Goal: Task Accomplishment & Management: Use online tool/utility

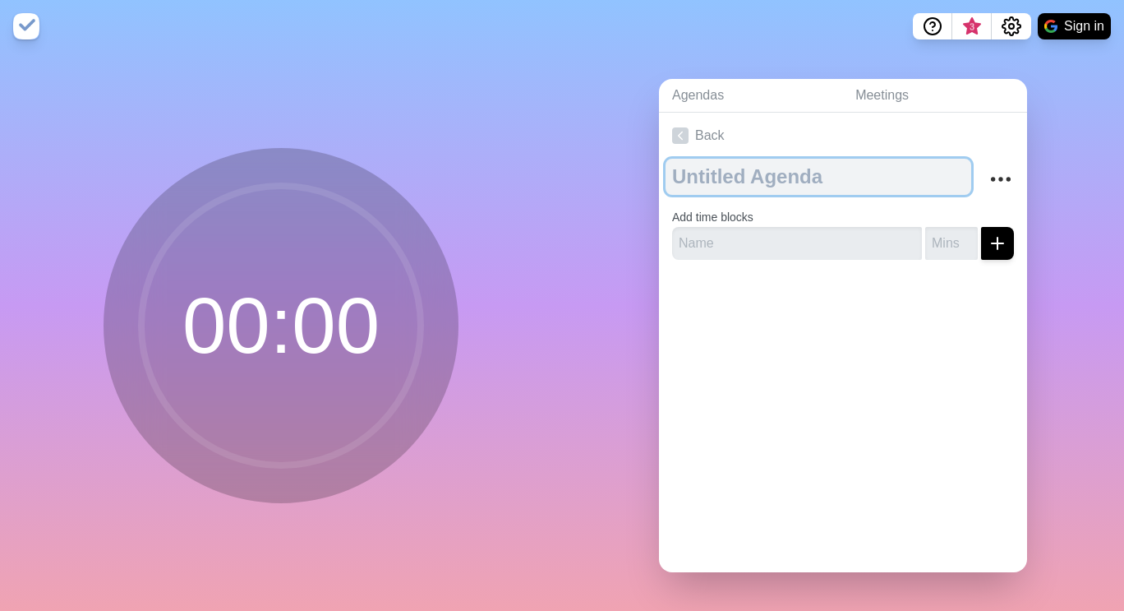
click at [808, 184] on textarea at bounding box center [819, 177] width 306 height 36
type textarea "Parent Teacher Conferences"
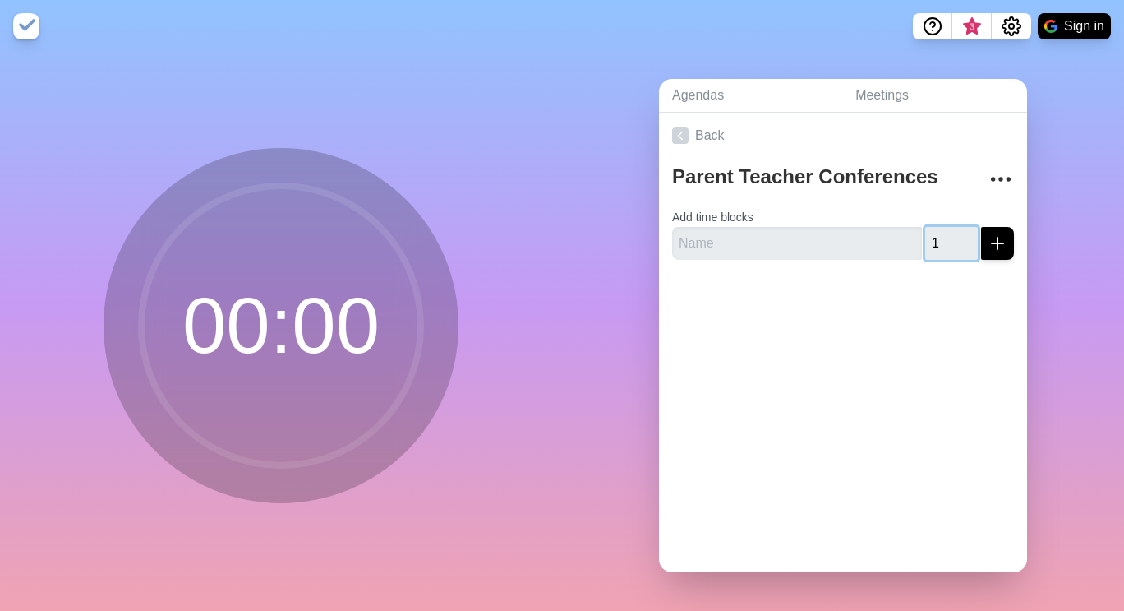
click at [948, 228] on input "1" at bounding box center [951, 243] width 53 height 33
click at [948, 228] on input "2" at bounding box center [951, 243] width 53 height 33
click at [948, 228] on input "3" at bounding box center [951, 243] width 53 height 33
click at [948, 228] on input "4" at bounding box center [951, 243] width 53 height 33
click at [948, 228] on input "5" at bounding box center [951, 243] width 53 height 33
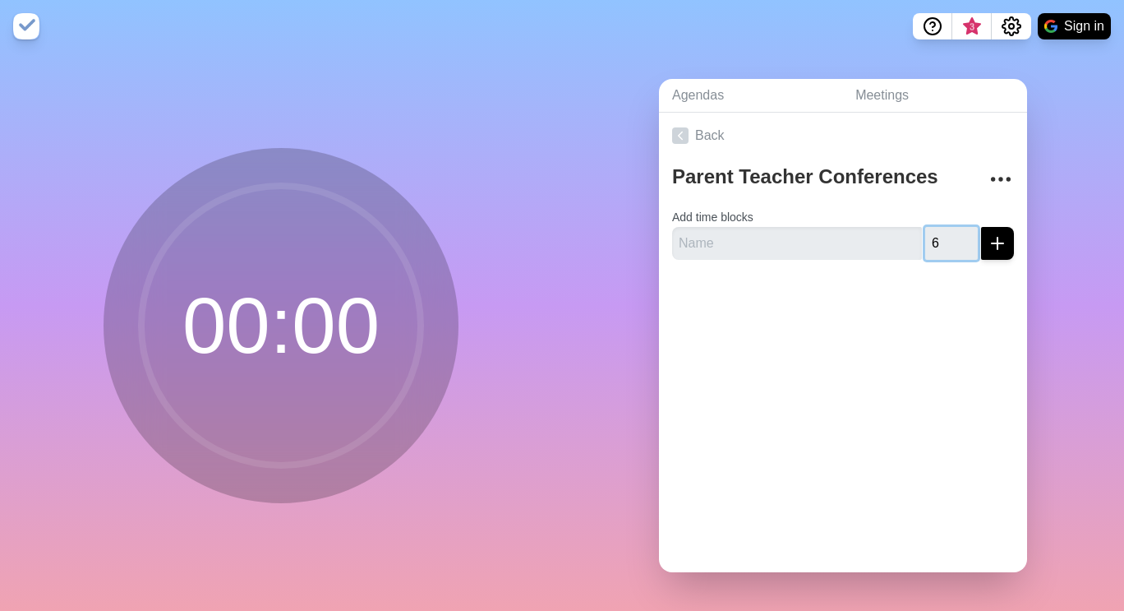
click at [948, 228] on input "6" at bounding box center [951, 243] width 53 height 33
click at [948, 228] on input "7" at bounding box center [951, 243] width 53 height 33
click at [948, 228] on input "8" at bounding box center [951, 243] width 53 height 33
click at [948, 228] on input "9" at bounding box center [951, 243] width 53 height 33
click at [948, 228] on input "10" at bounding box center [951, 243] width 53 height 33
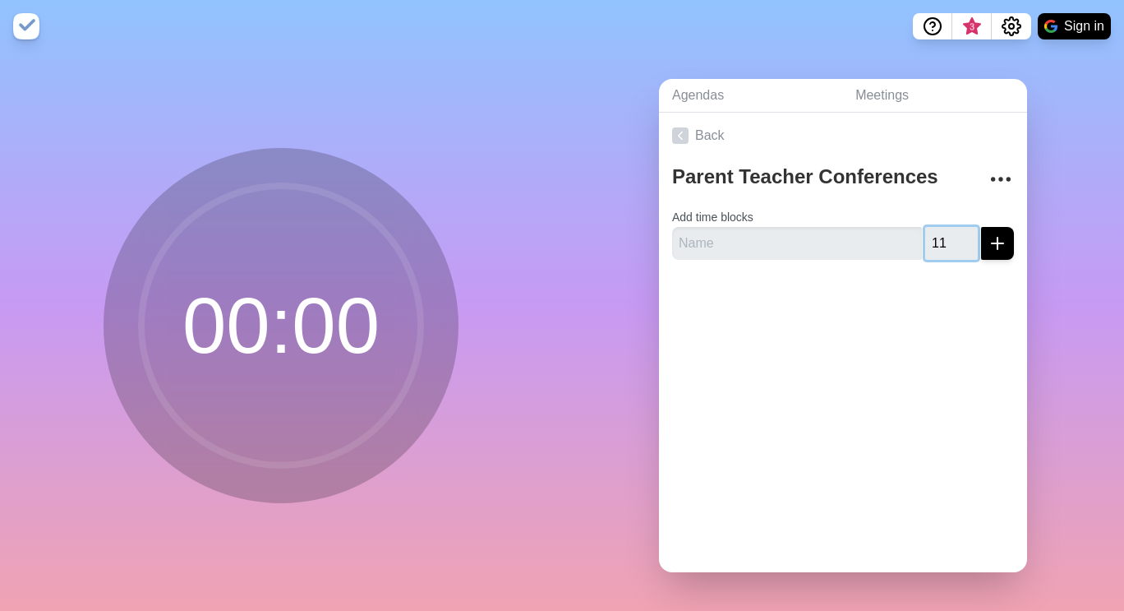
click at [948, 228] on input "11" at bounding box center [951, 243] width 53 height 33
click at [948, 228] on input "12" at bounding box center [951, 243] width 53 height 33
type input "13"
click at [948, 228] on input "13" at bounding box center [951, 243] width 53 height 33
click at [989, 234] on button "submit" at bounding box center [997, 243] width 33 height 33
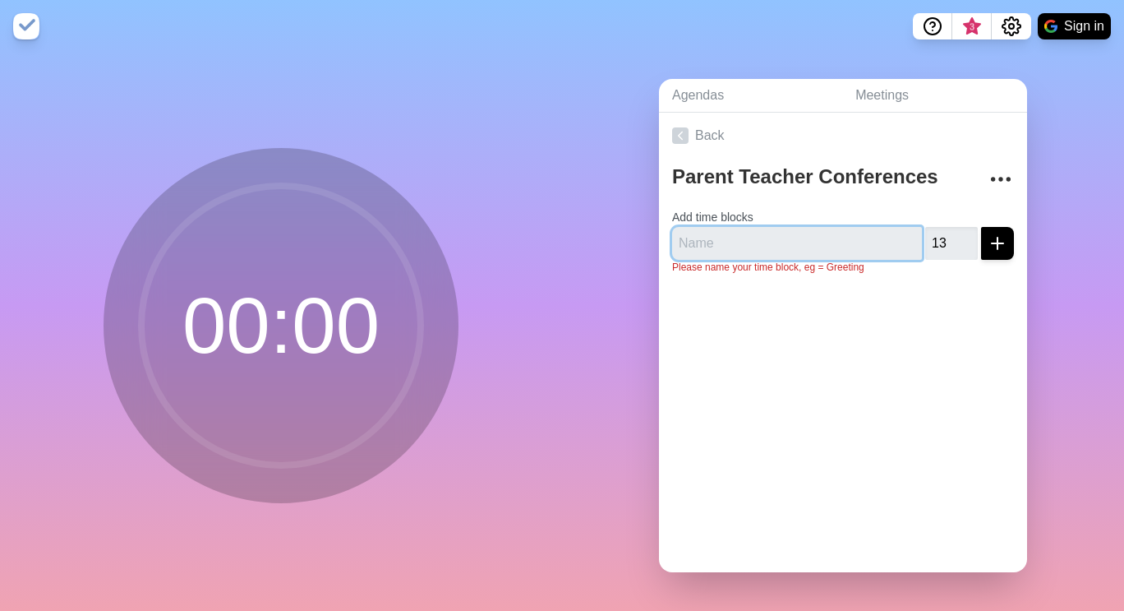
click at [813, 240] on input "text" at bounding box center [797, 243] width 250 height 33
type input "Meeting"
click at [981, 227] on button "submit" at bounding box center [997, 243] width 33 height 33
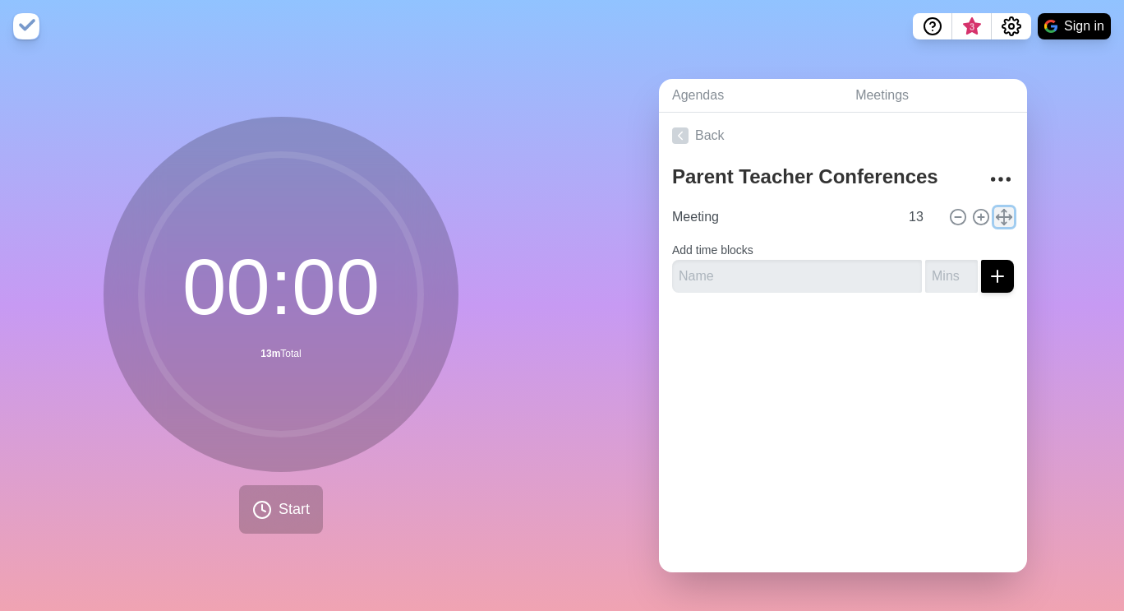
click at [1004, 213] on line at bounding box center [1004, 216] width 0 height 15
click at [972, 215] on icon at bounding box center [981, 217] width 18 height 18
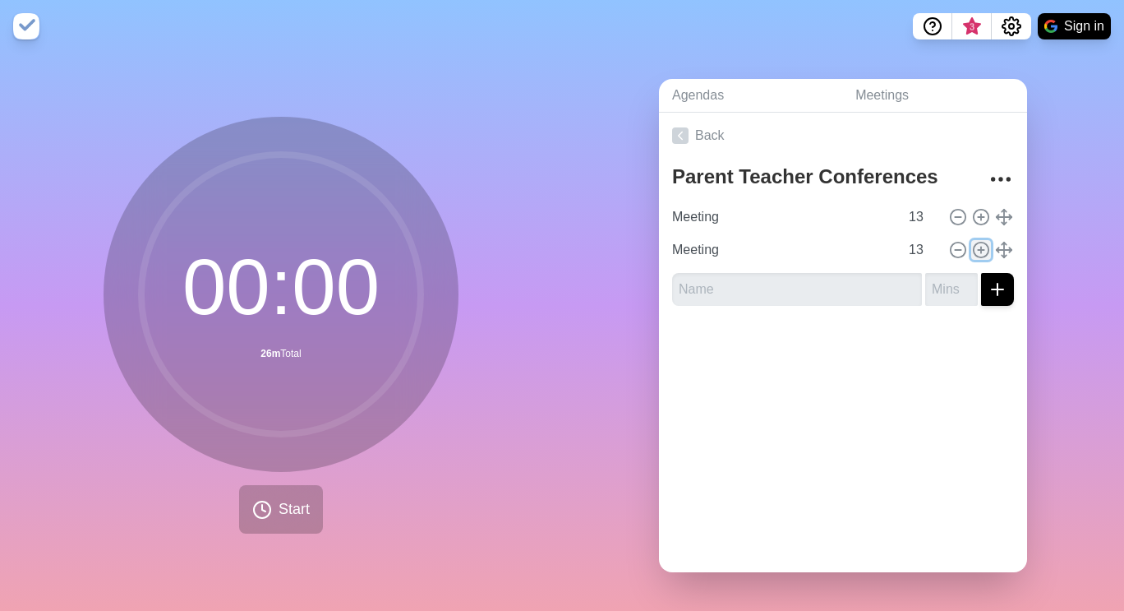
click at [972, 241] on icon at bounding box center [981, 250] width 18 height 18
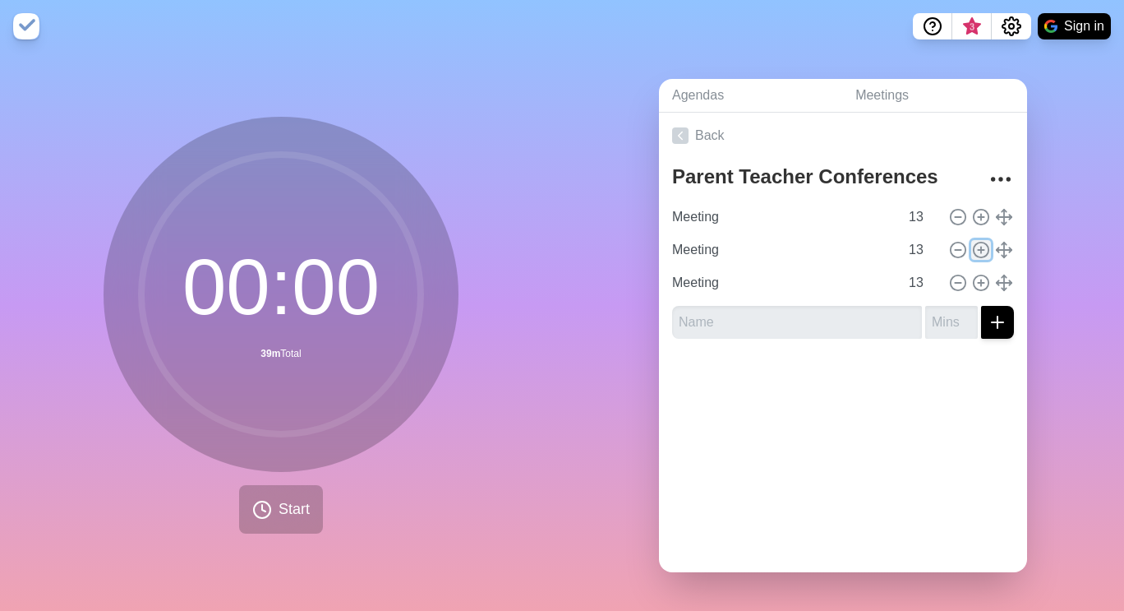
click at [972, 241] on icon at bounding box center [981, 250] width 18 height 18
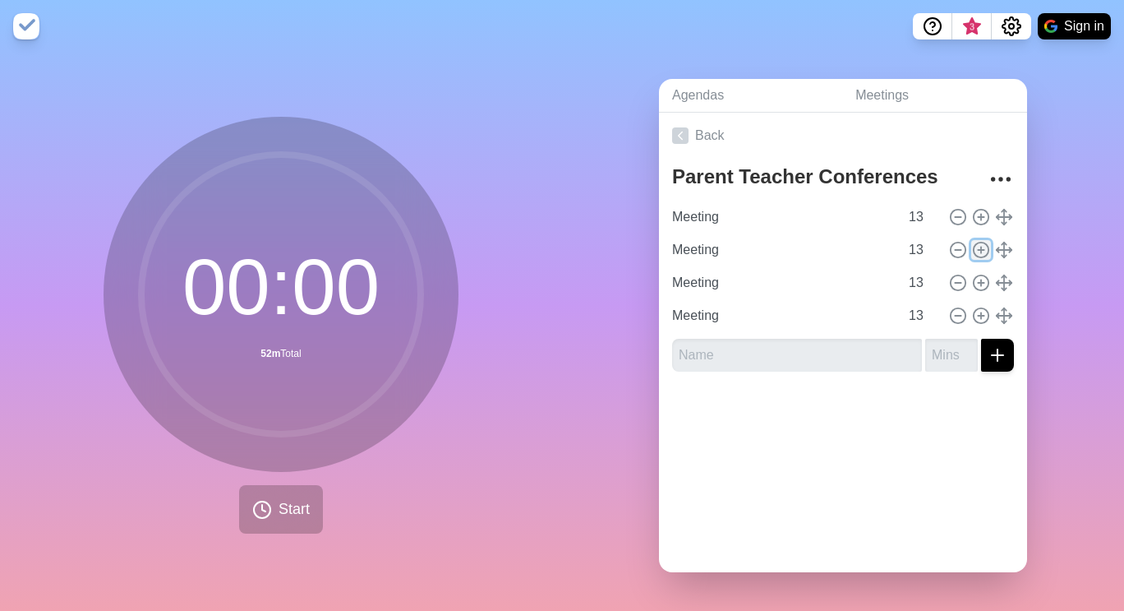
click at [972, 241] on icon at bounding box center [981, 250] width 18 height 18
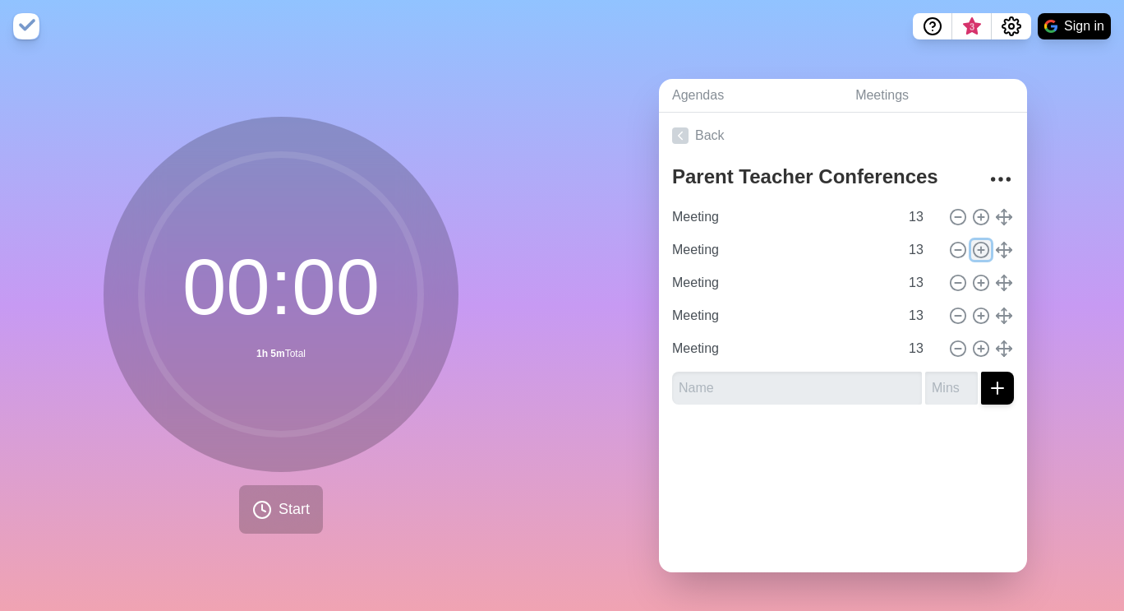
click at [972, 241] on icon at bounding box center [981, 250] width 18 height 18
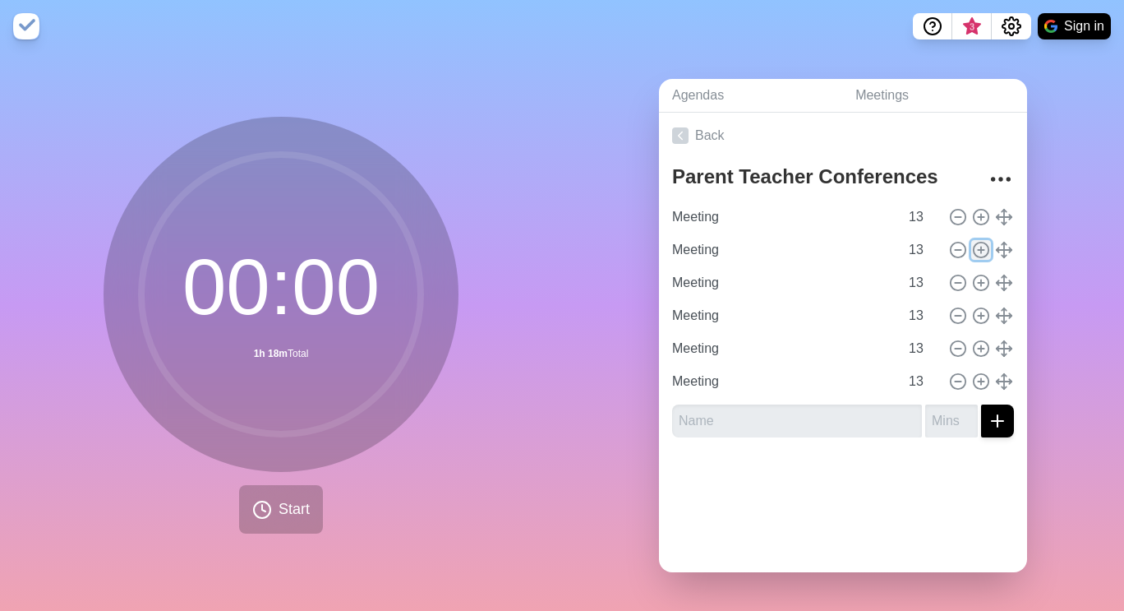
click at [974, 248] on circle at bounding box center [981, 249] width 15 height 15
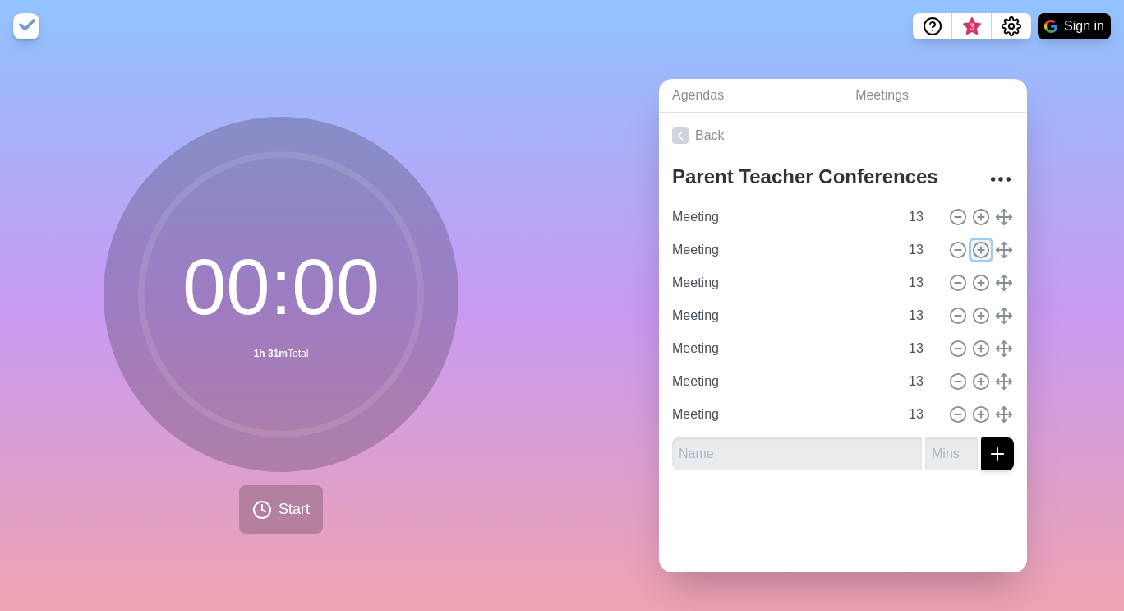
click at [974, 248] on circle at bounding box center [981, 249] width 15 height 15
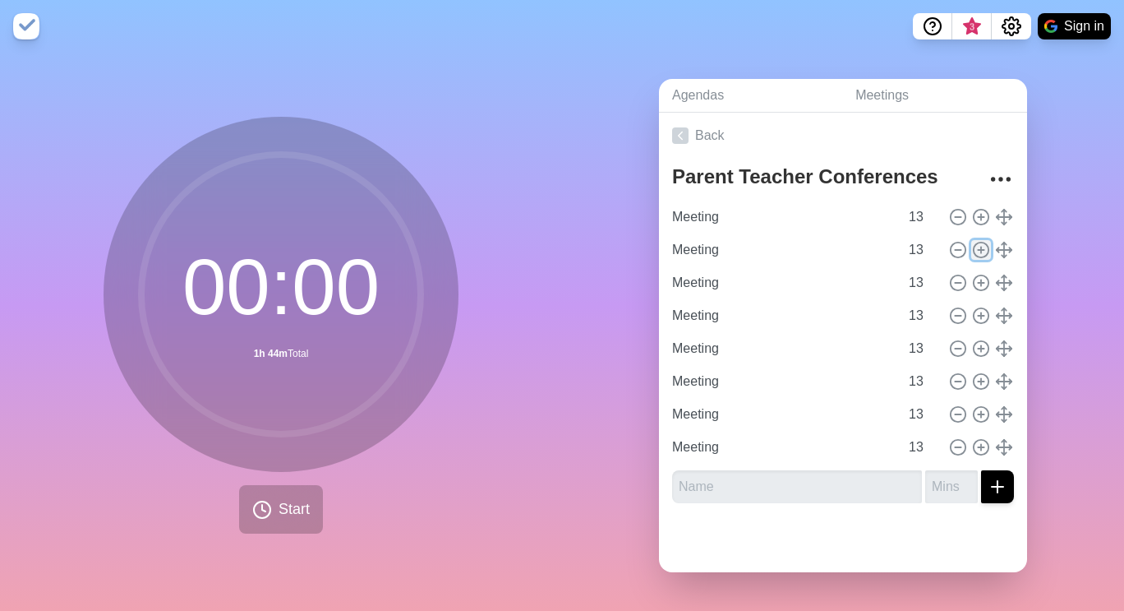
click at [974, 248] on circle at bounding box center [981, 249] width 15 height 15
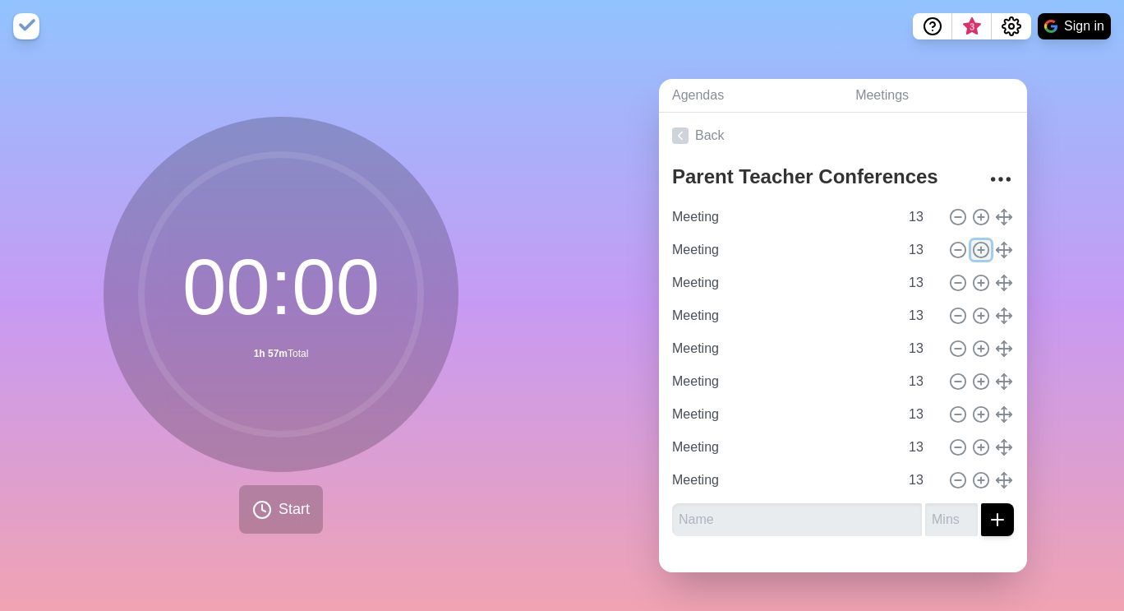
click at [974, 248] on circle at bounding box center [981, 249] width 15 height 15
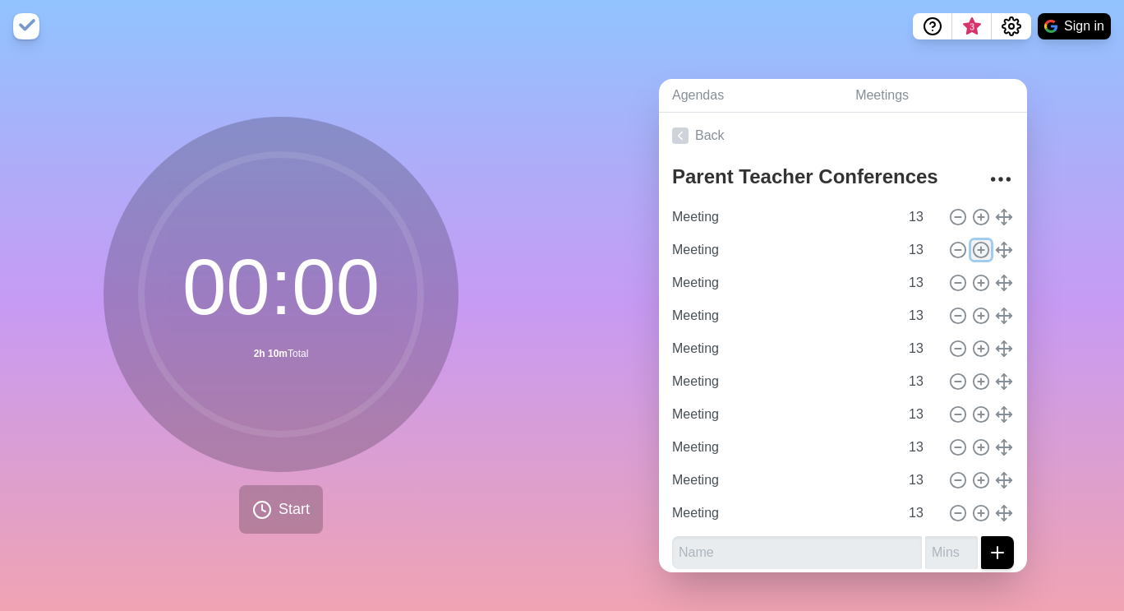
click at [974, 248] on circle at bounding box center [981, 249] width 15 height 15
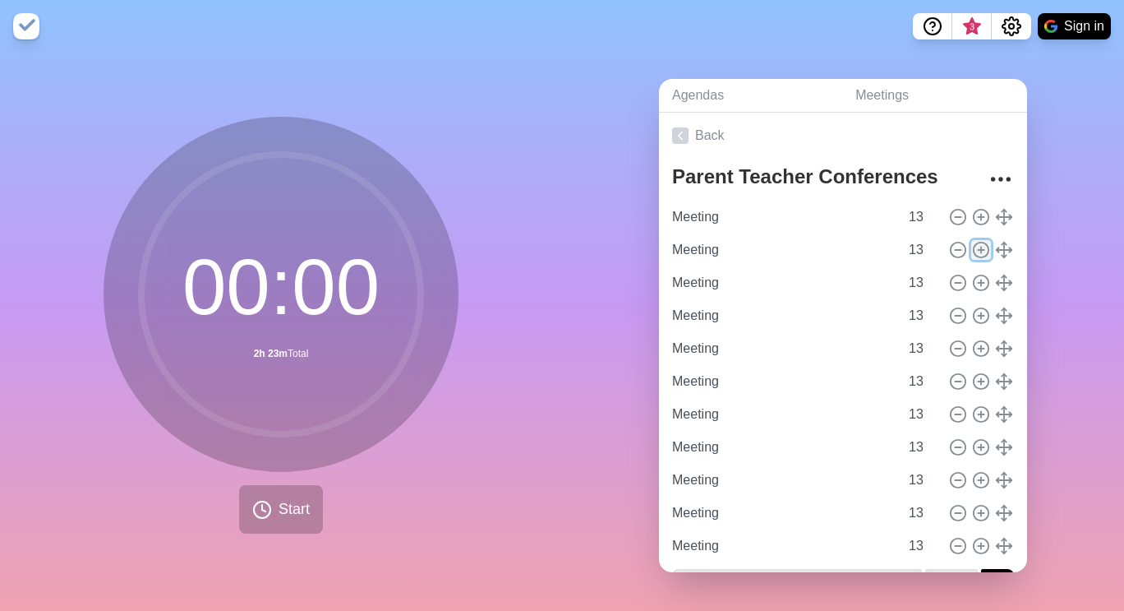
click at [974, 248] on circle at bounding box center [981, 249] width 15 height 15
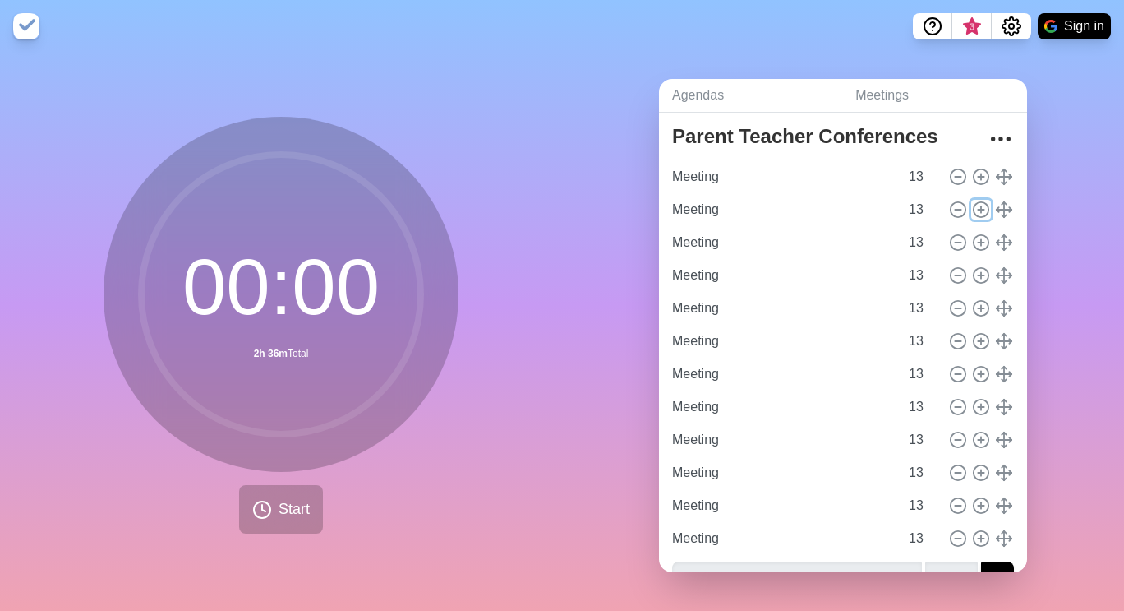
scroll to position [74, 0]
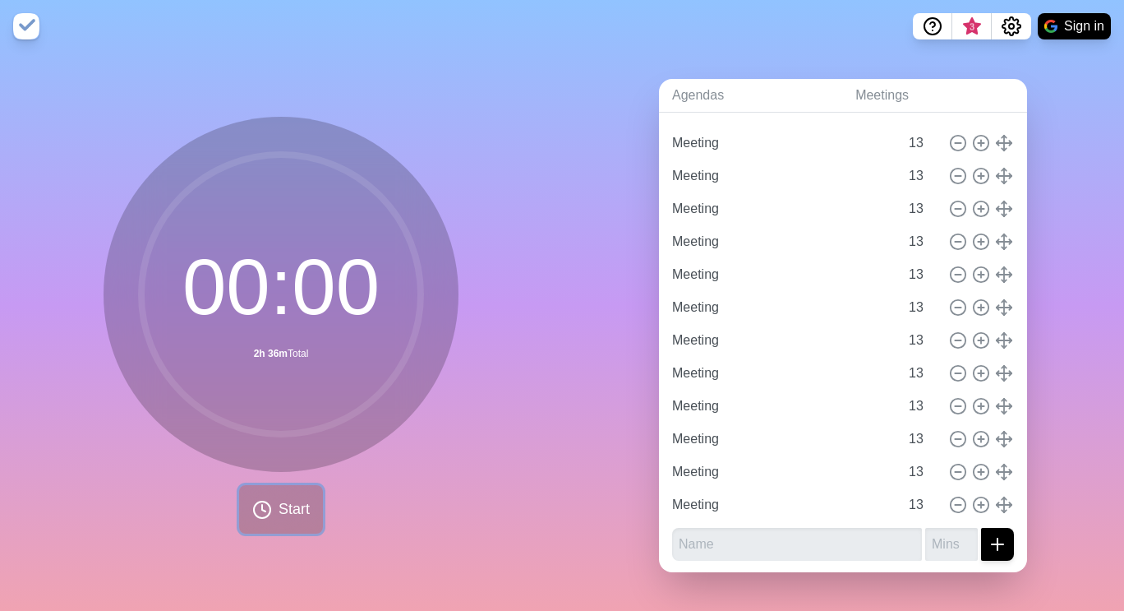
click at [290, 498] on span "Start" at bounding box center [294, 509] width 31 height 22
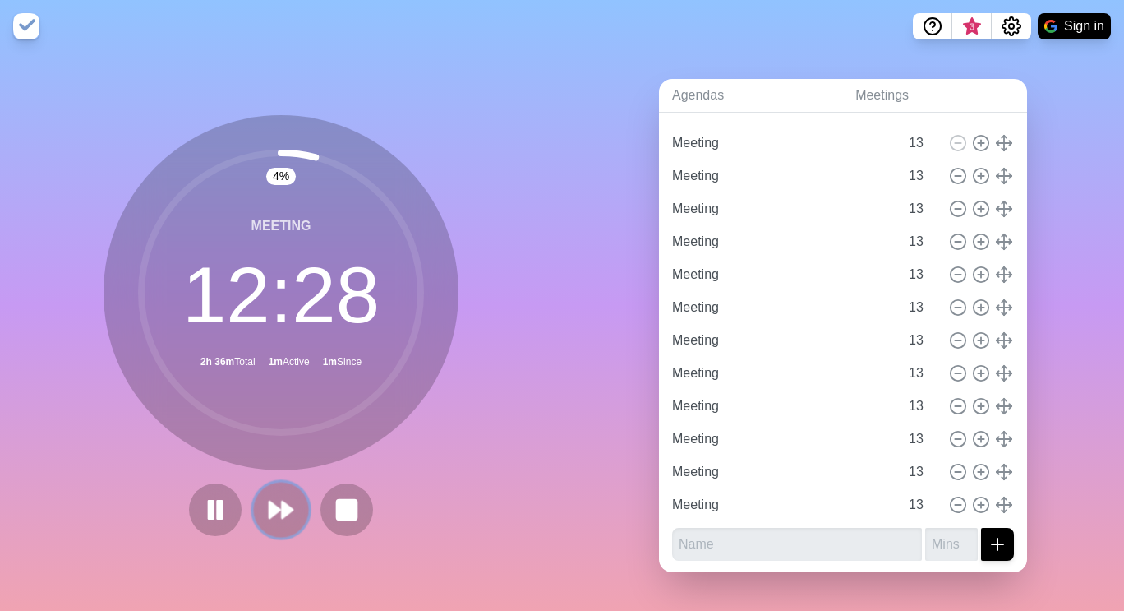
click at [282, 501] on polygon at bounding box center [287, 509] width 11 height 16
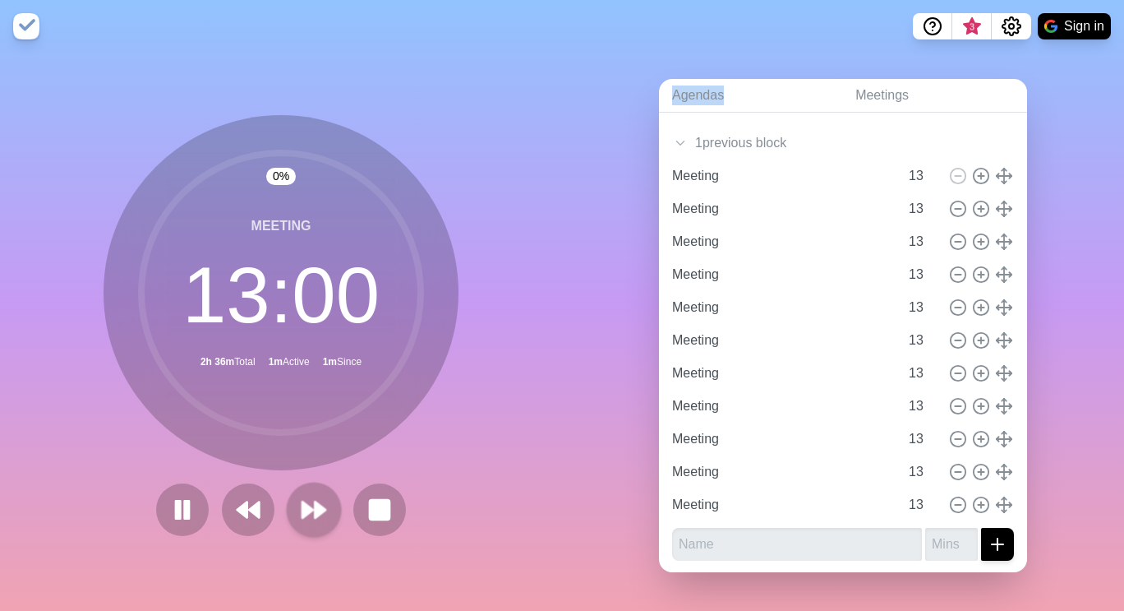
click at [279, 500] on div at bounding box center [281, 509] width 263 height 53
click at [369, 499] on rect at bounding box center [379, 509] width 21 height 21
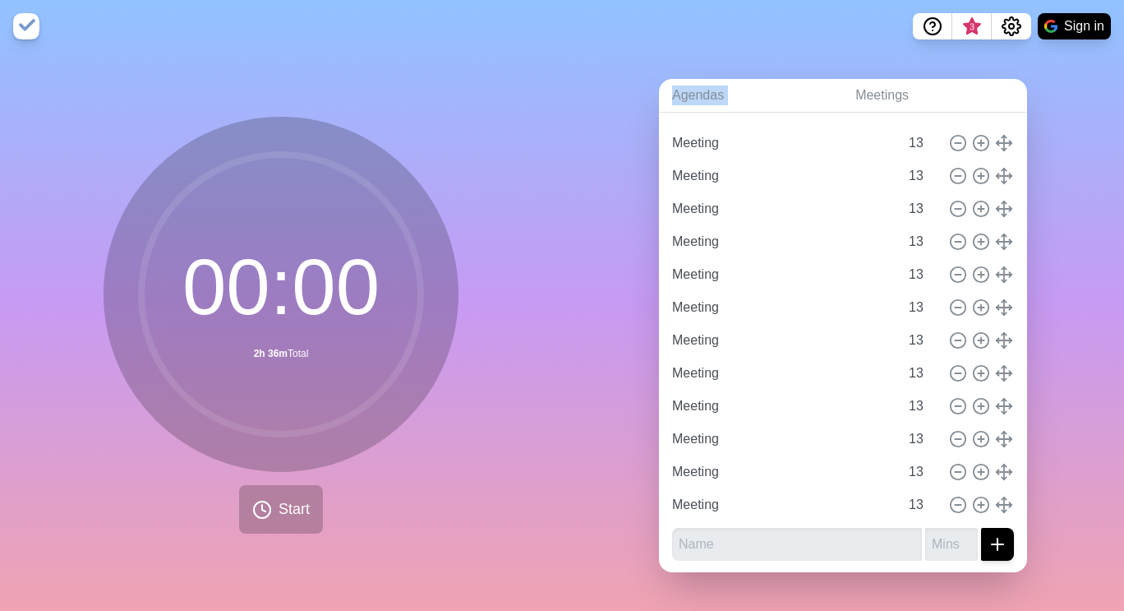
scroll to position [0, 0]
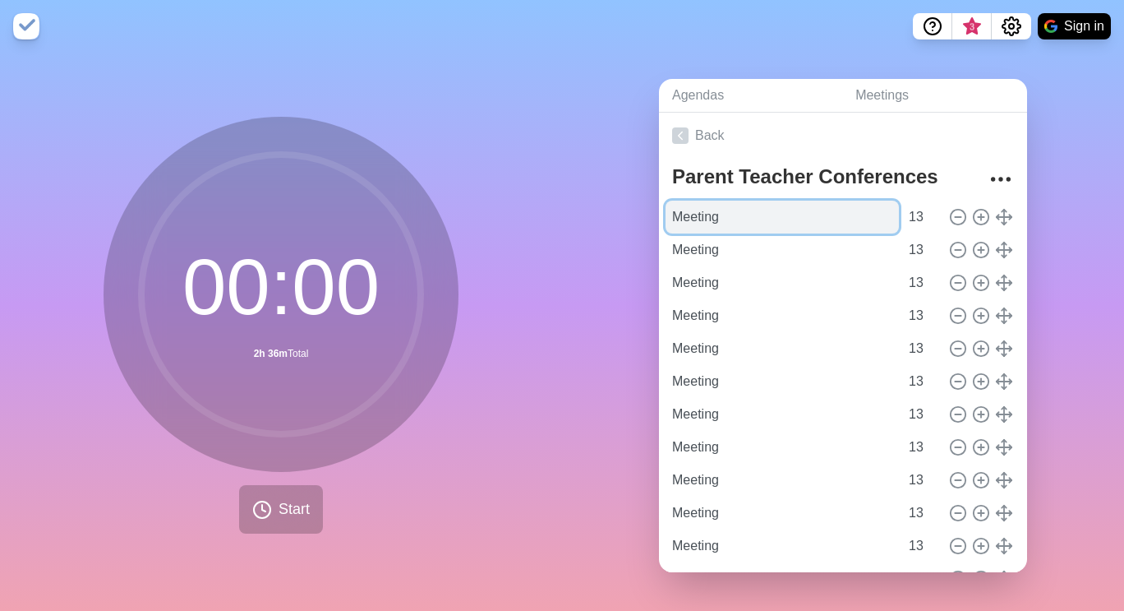
click at [680, 214] on input "Meeting" at bounding box center [782, 217] width 233 height 33
drag, startPoint x: 720, startPoint y: 210, endPoint x: 626, endPoint y: 228, distance: 95.4
click at [626, 228] on div "Agendas Meetings Back Parent Teacher Conferences Meeting 13 Meeting 13 Meeting …" at bounding box center [843, 332] width 562 height 558
type input "Parent Teacher Conference"
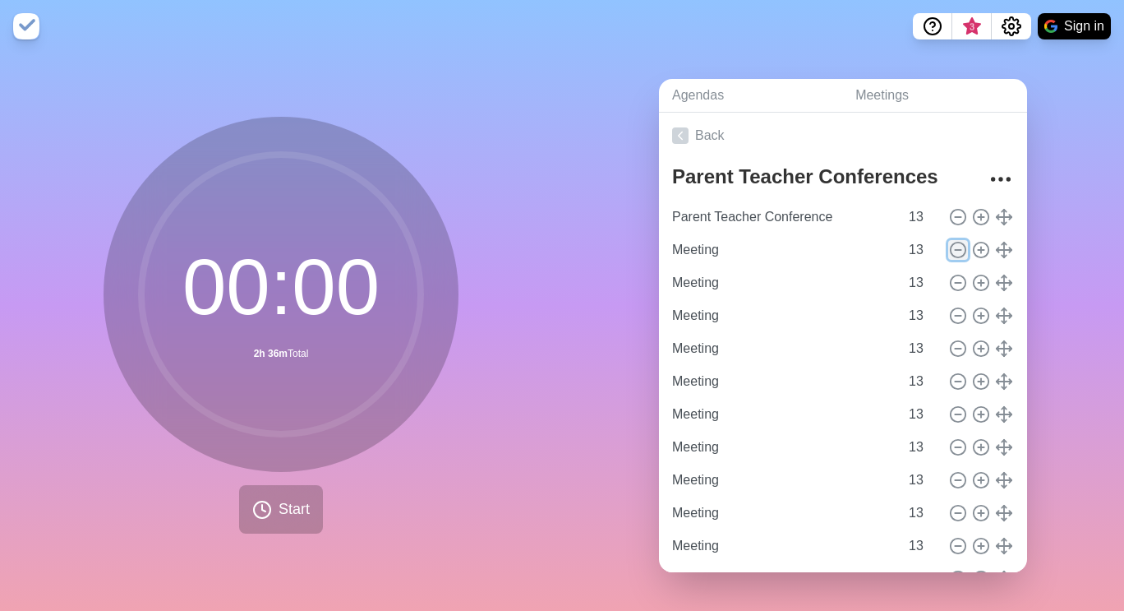
click at [949, 241] on icon at bounding box center [958, 250] width 18 height 18
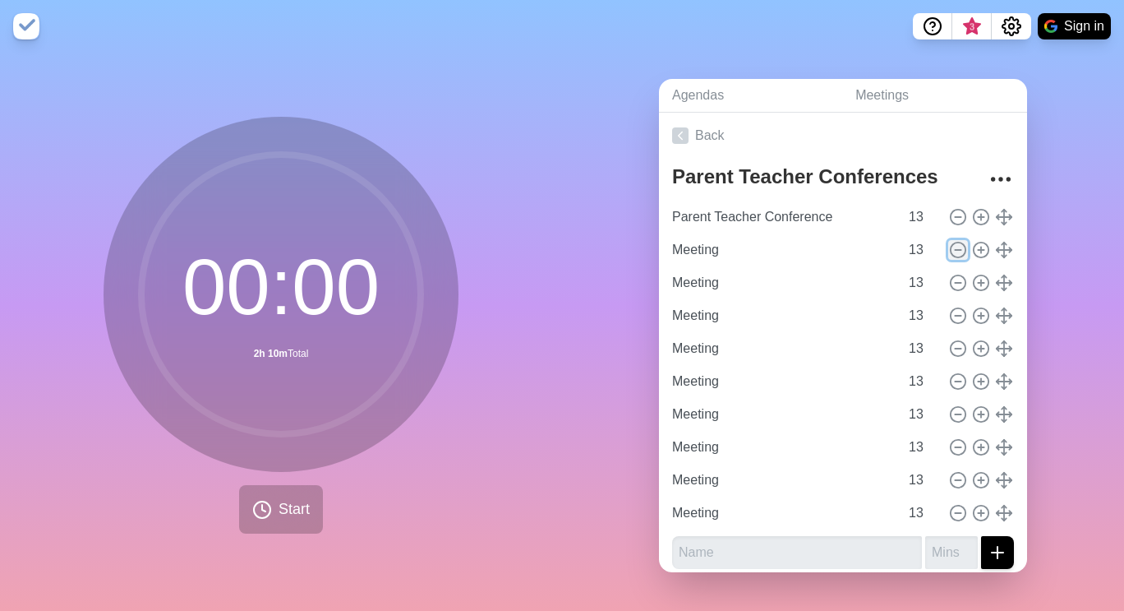
click at [949, 241] on icon at bounding box center [958, 250] width 18 height 18
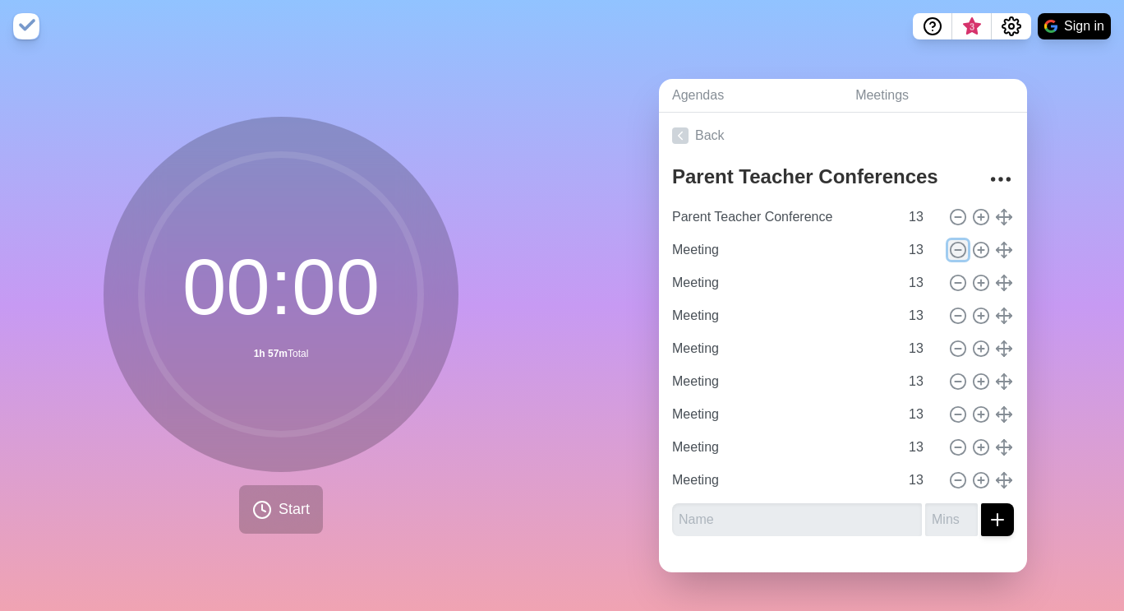
click at [949, 241] on icon at bounding box center [958, 250] width 18 height 18
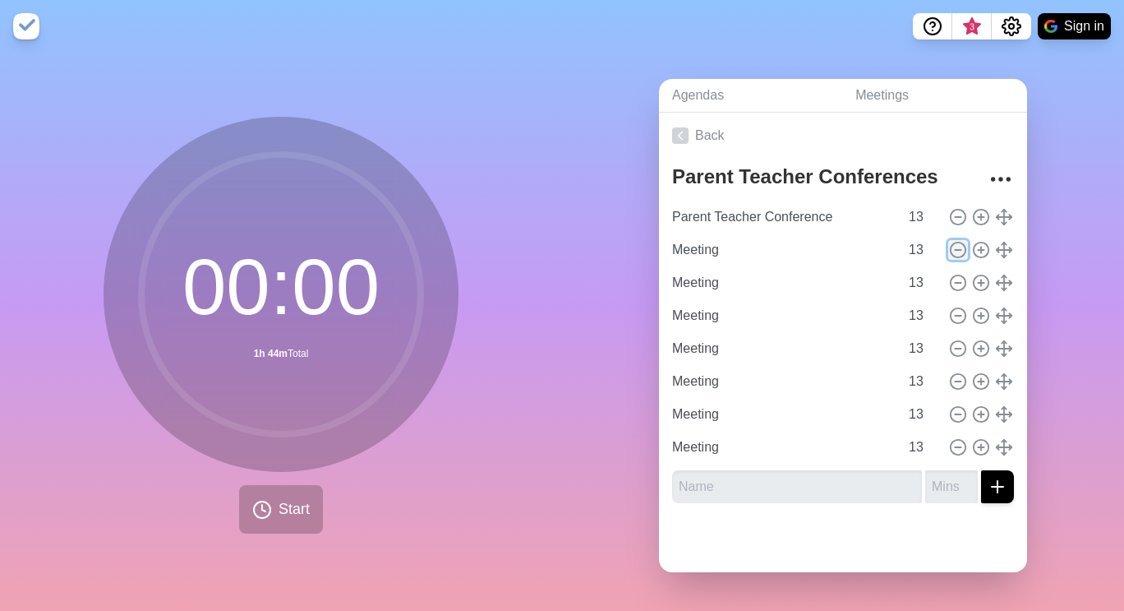
click at [949, 241] on icon at bounding box center [958, 250] width 18 height 18
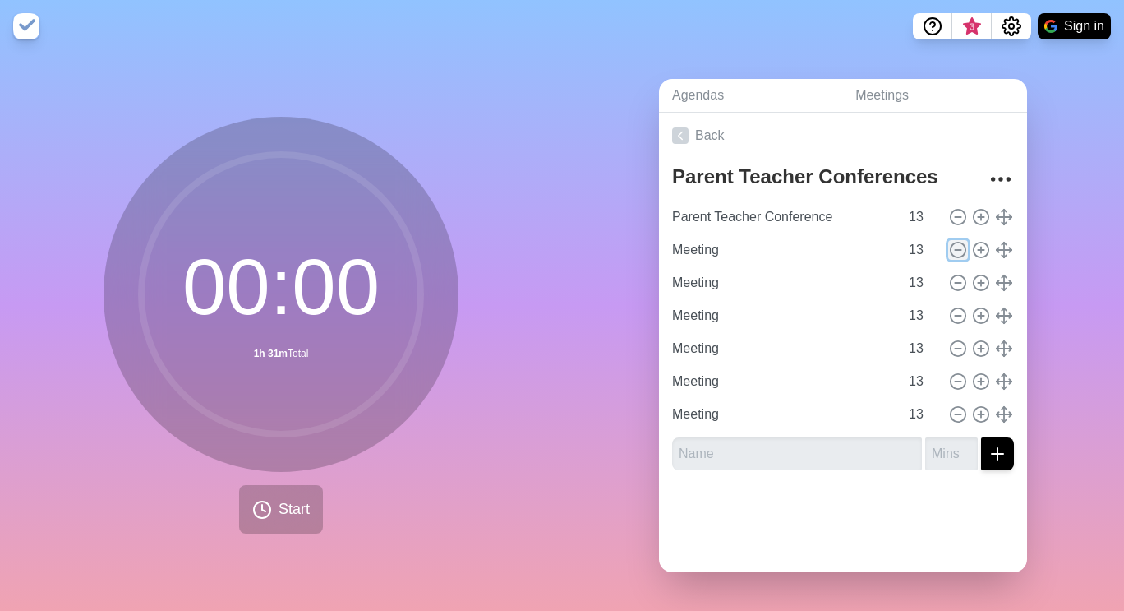
click at [949, 241] on icon at bounding box center [958, 250] width 18 height 18
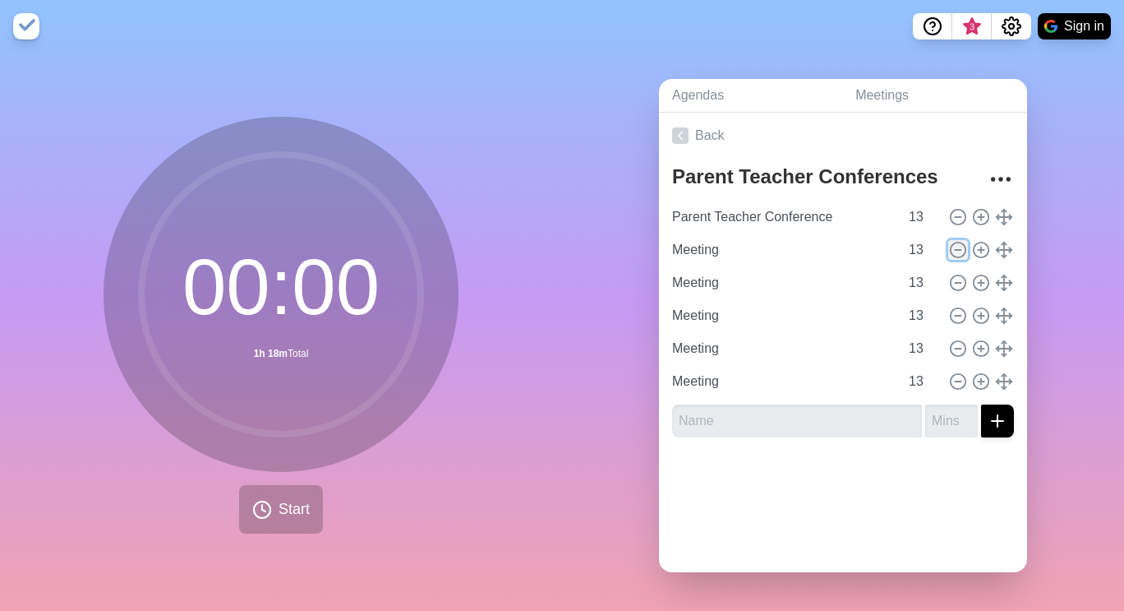
click at [949, 241] on icon at bounding box center [958, 250] width 18 height 18
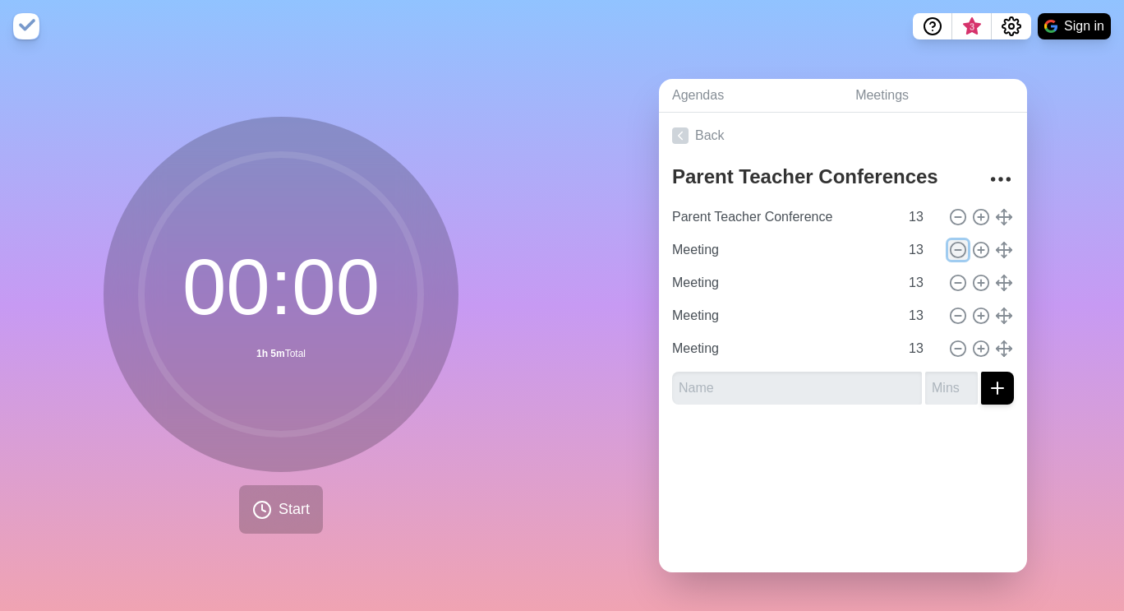
click at [949, 241] on icon at bounding box center [958, 250] width 18 height 18
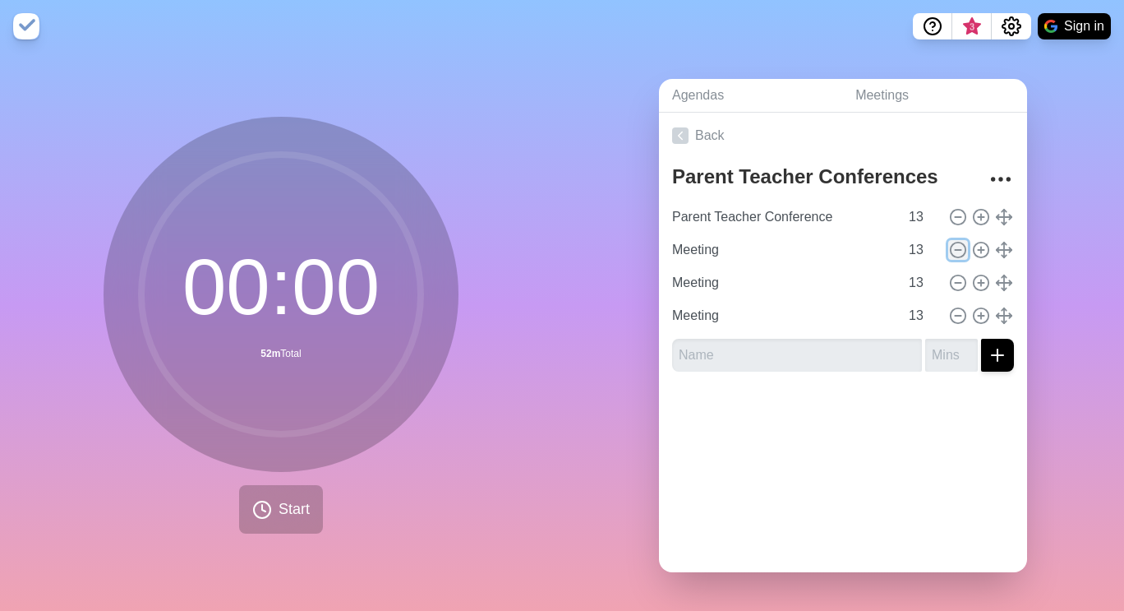
click at [949, 241] on icon at bounding box center [958, 250] width 18 height 18
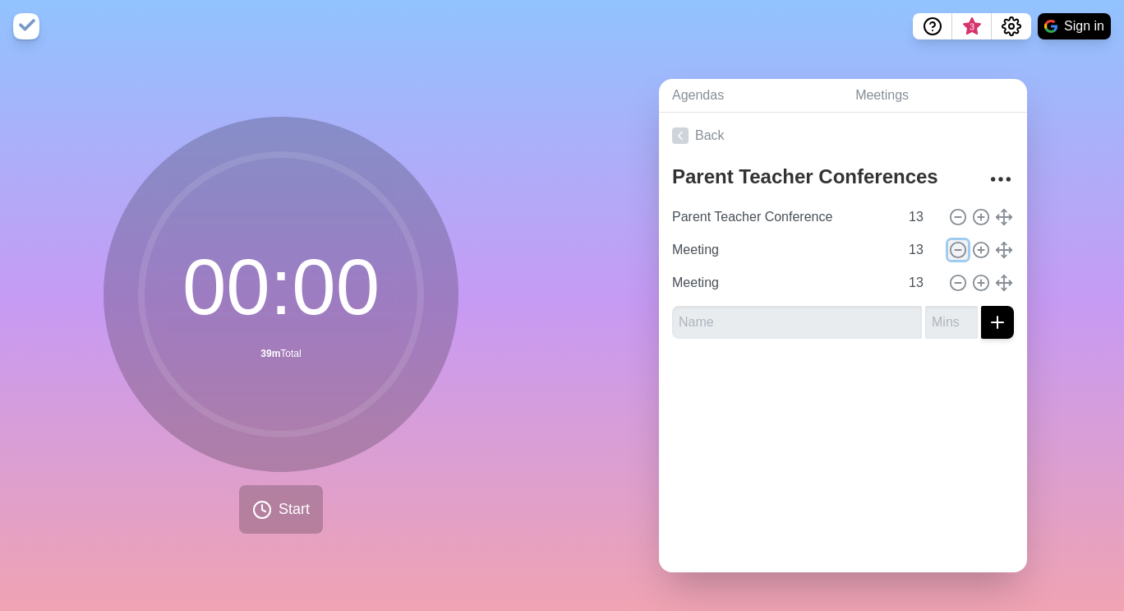
click at [949, 241] on icon at bounding box center [958, 250] width 18 height 18
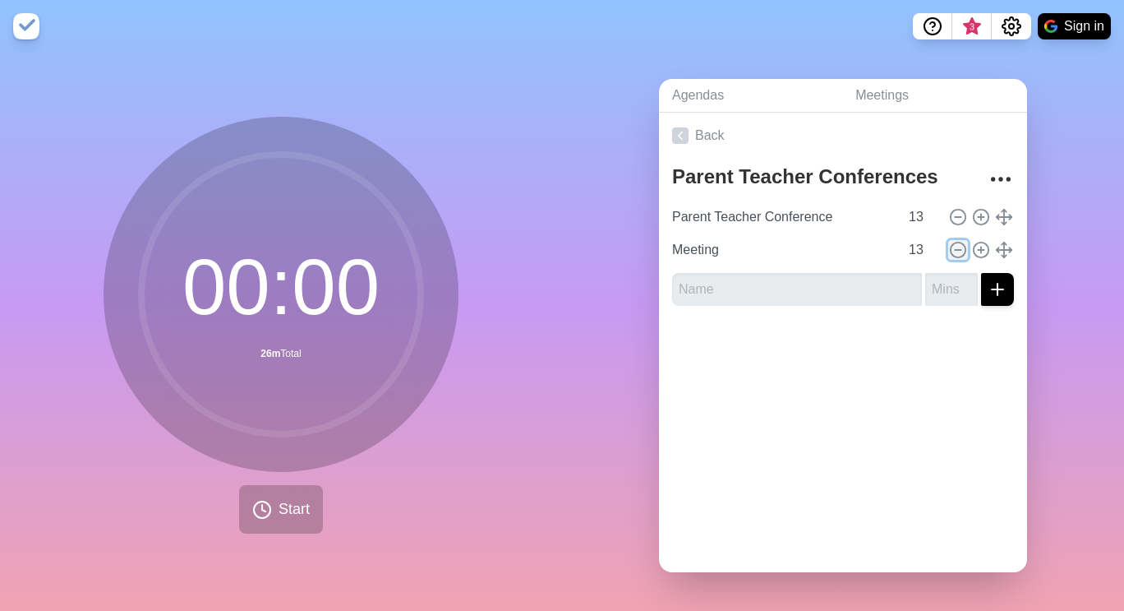
click at [949, 241] on icon at bounding box center [958, 250] width 18 height 18
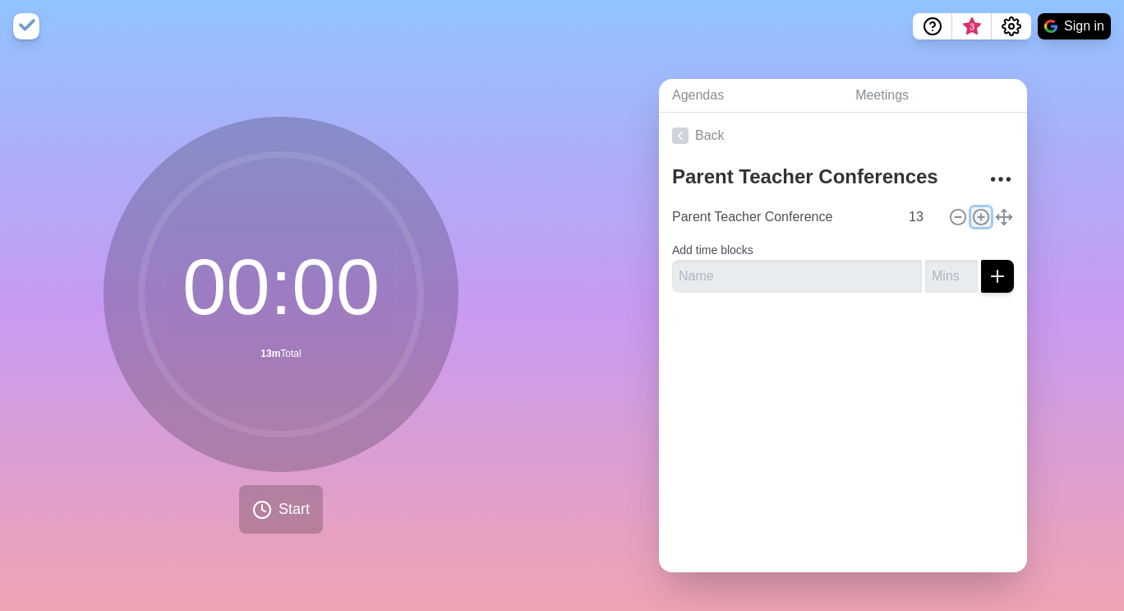
click at [974, 215] on circle at bounding box center [981, 216] width 15 height 15
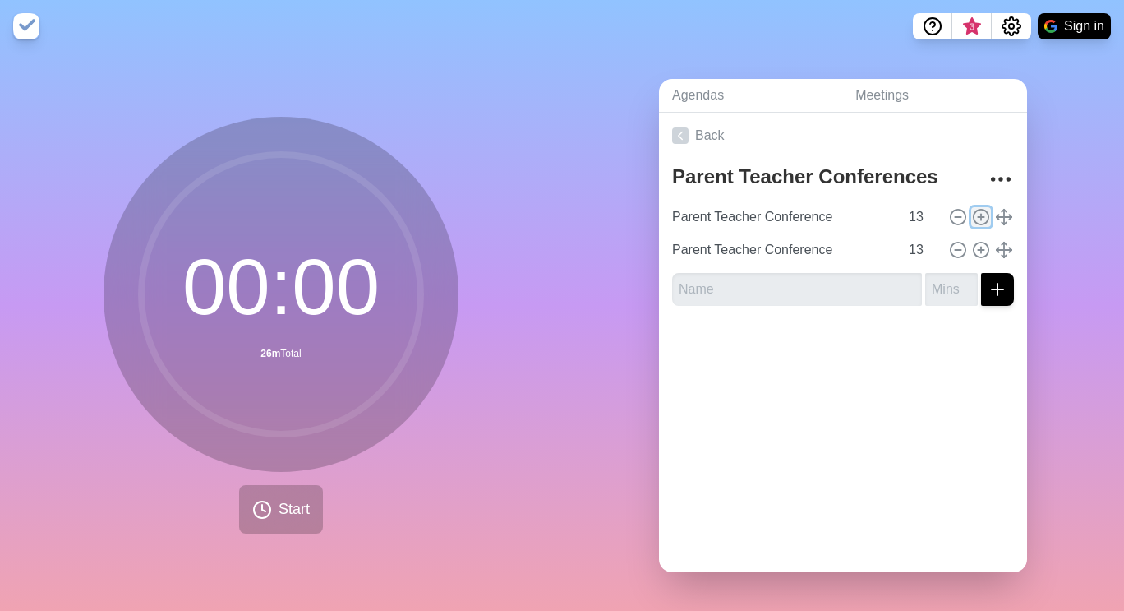
click at [974, 215] on circle at bounding box center [981, 216] width 15 height 15
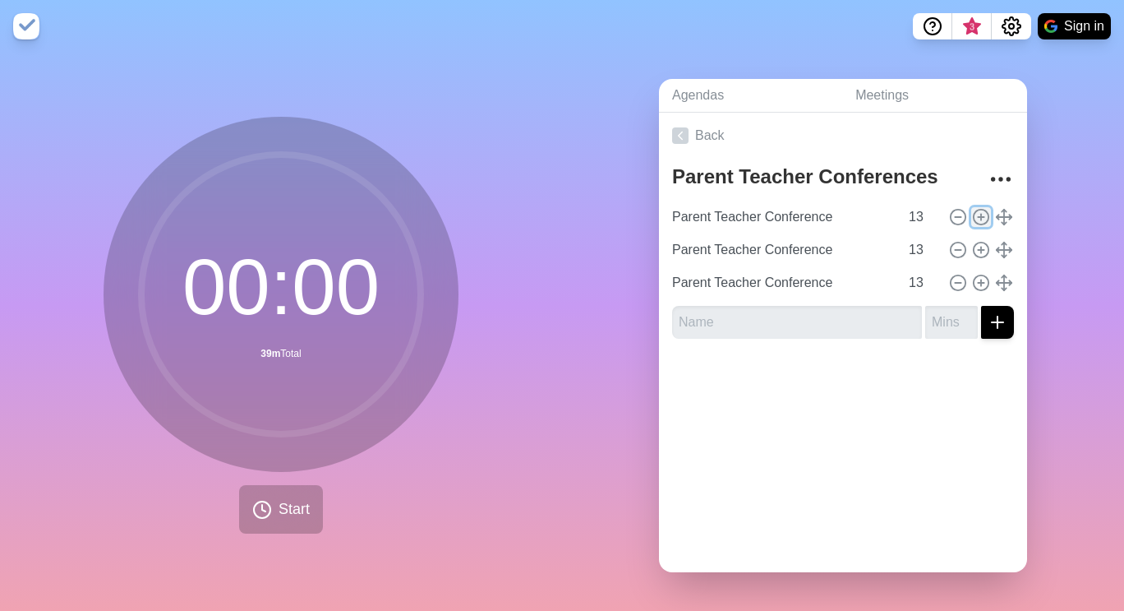
click at [974, 215] on circle at bounding box center [981, 216] width 15 height 15
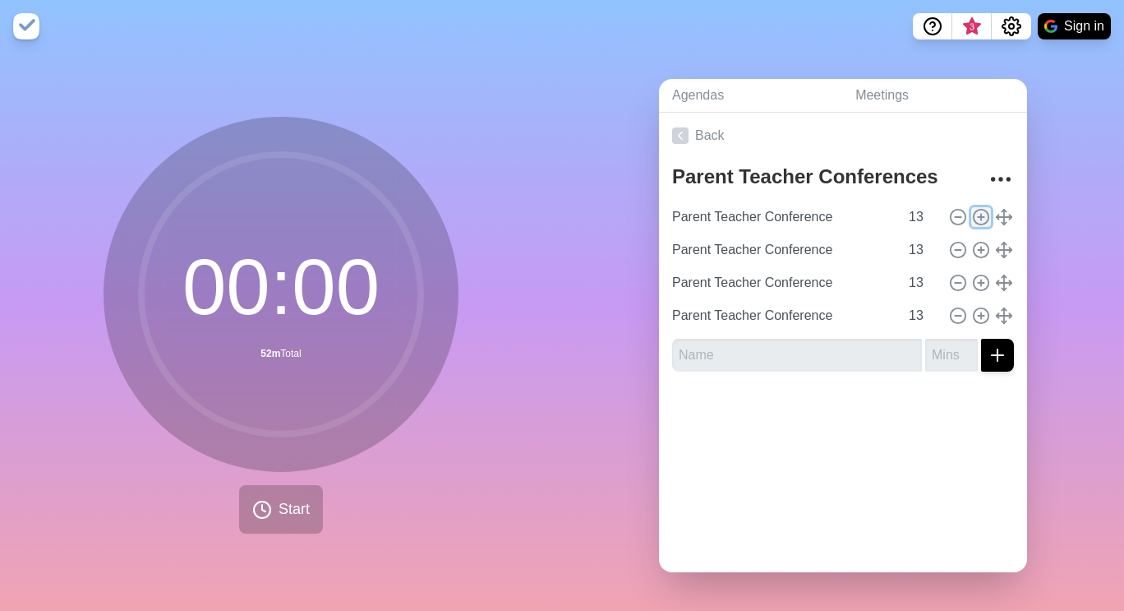
click at [974, 215] on circle at bounding box center [981, 216] width 15 height 15
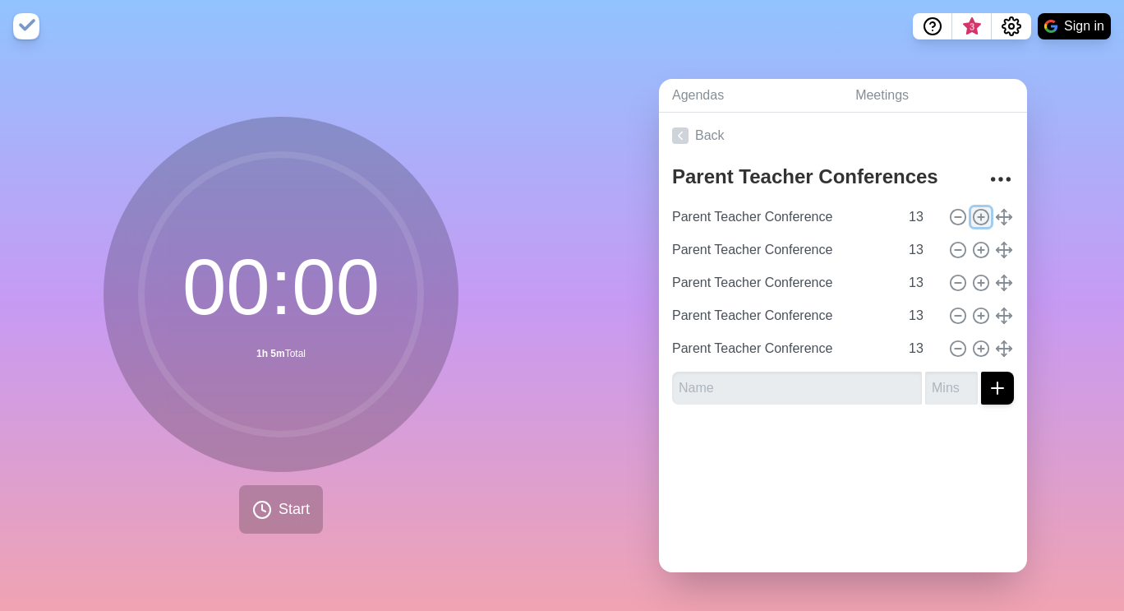
click at [974, 215] on circle at bounding box center [981, 216] width 15 height 15
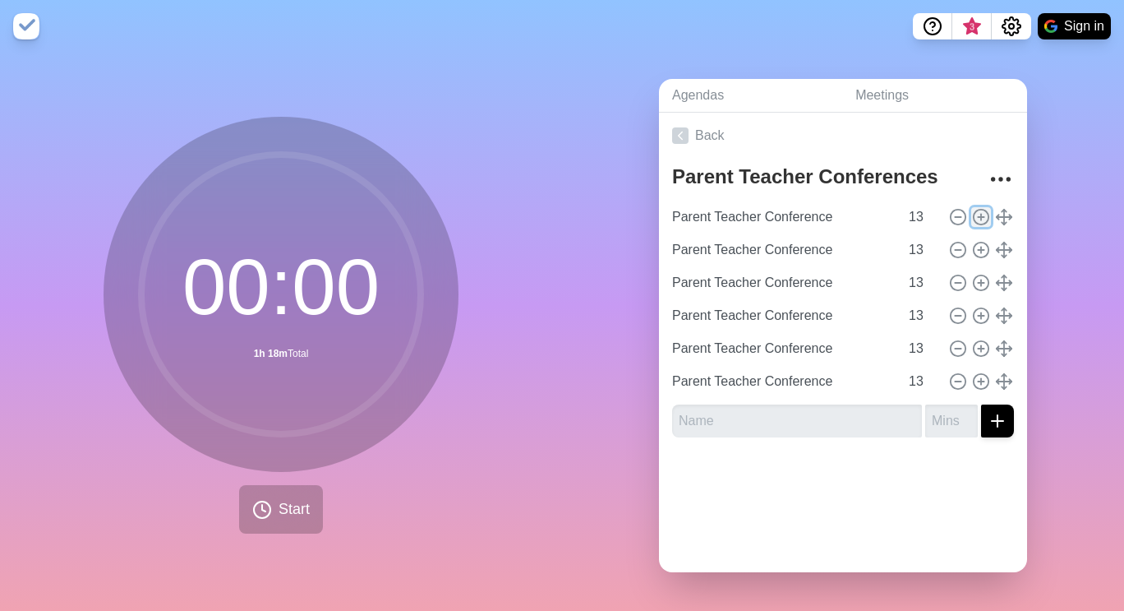
click at [974, 215] on circle at bounding box center [981, 216] width 15 height 15
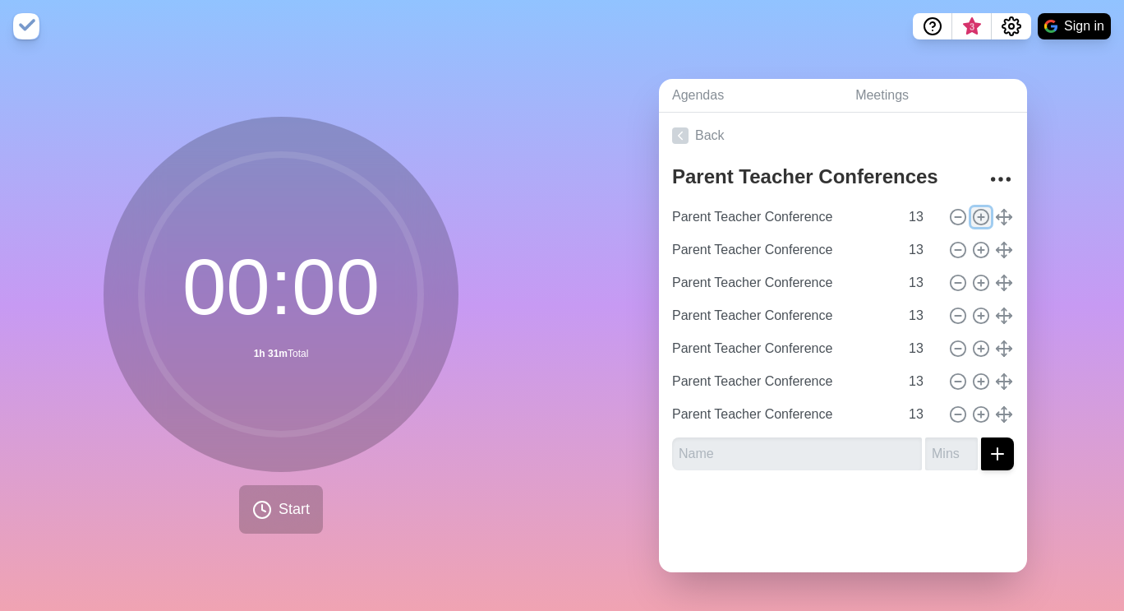
click at [974, 215] on circle at bounding box center [981, 216] width 15 height 15
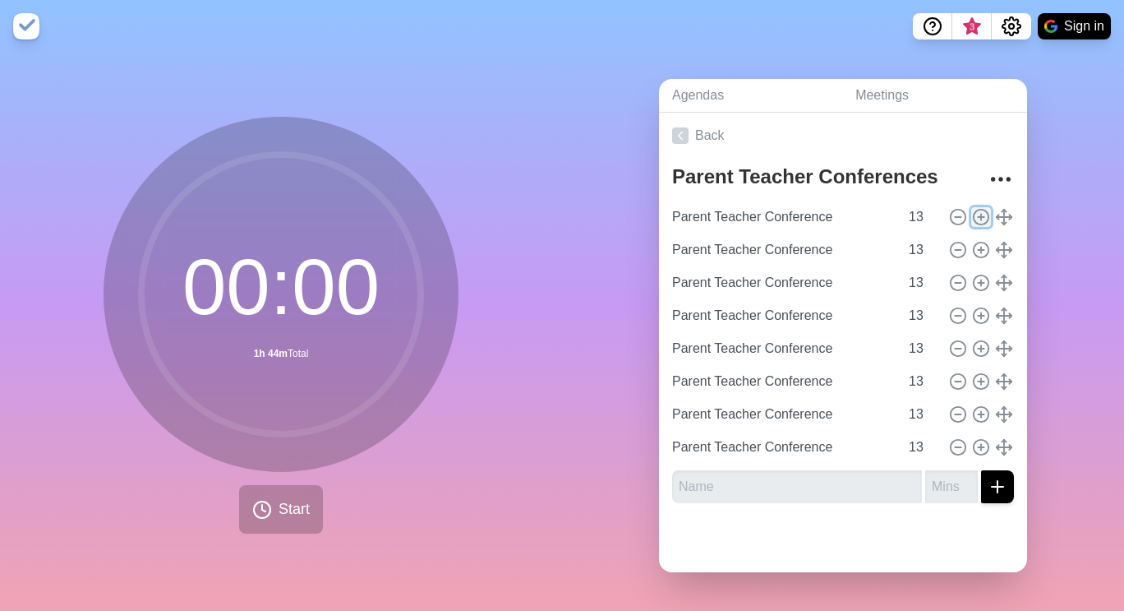
click at [974, 215] on circle at bounding box center [981, 216] width 15 height 15
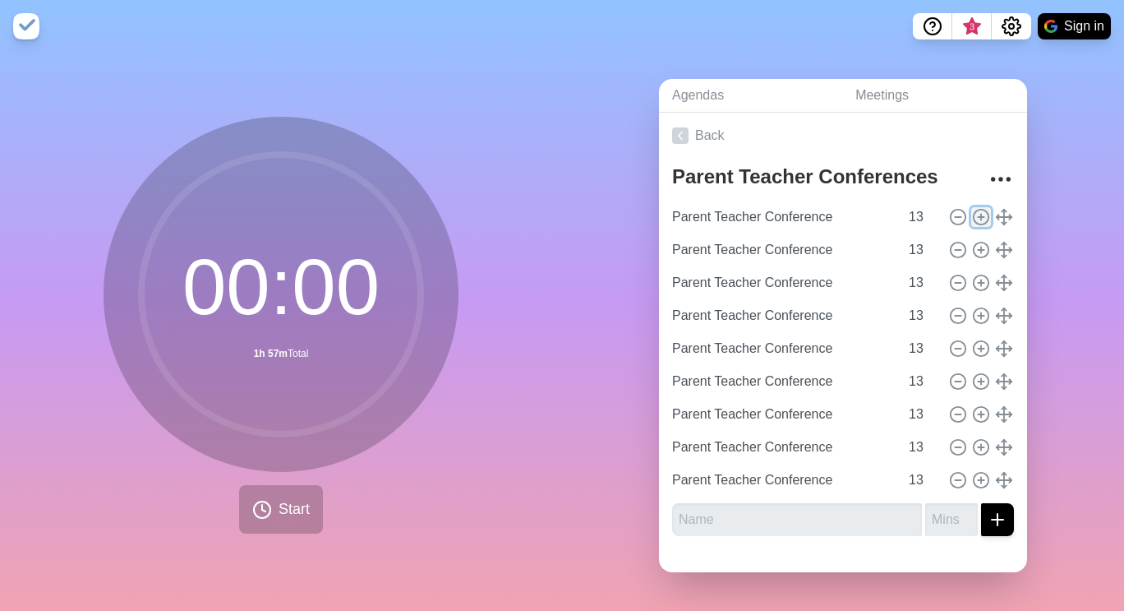
click at [974, 215] on circle at bounding box center [981, 216] width 15 height 15
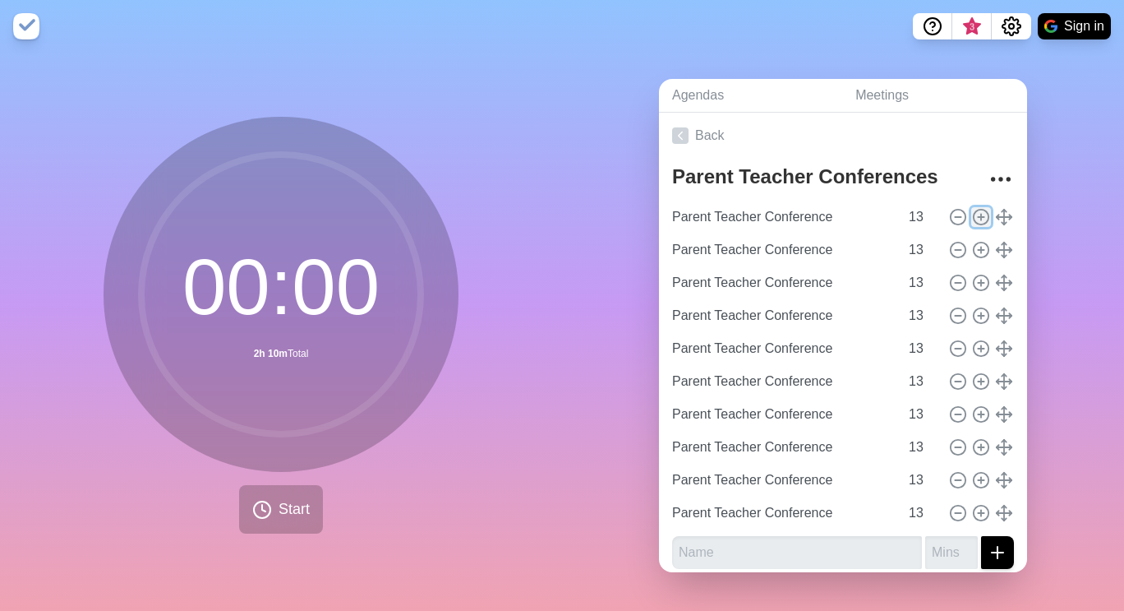
click at [974, 215] on circle at bounding box center [981, 216] width 15 height 15
